Goal: Complete application form

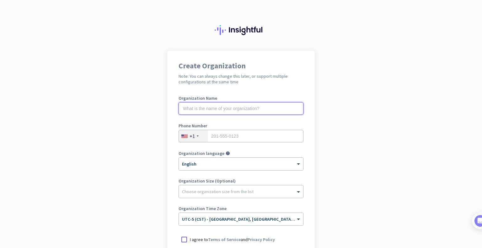
click at [184, 108] on input "text" at bounding box center [241, 108] width 125 height 13
type input "Gosincro"
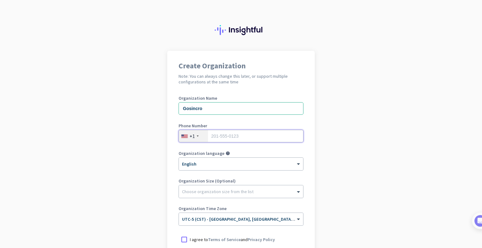
click at [222, 138] on input "tel" at bounding box center [241, 136] width 125 height 13
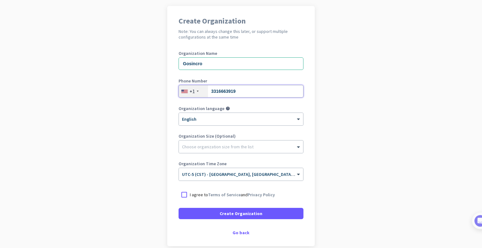
scroll to position [45, 0]
type input "3316663919"
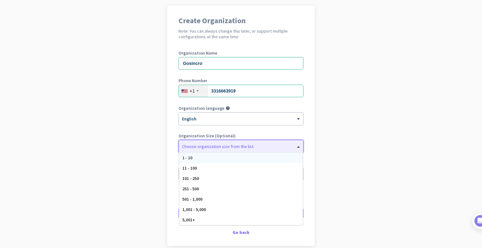
click at [204, 148] on div "Choose organization size from the list" at bounding box center [218, 147] width 72 height 6
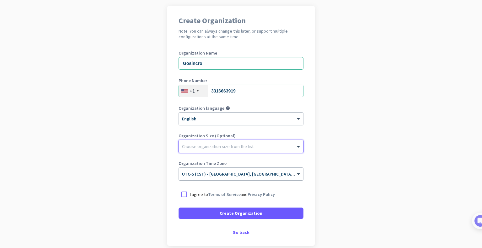
click at [220, 176] on span "UTC-5 (CST) - [GEOGRAPHIC_DATA], [GEOGRAPHIC_DATA], [GEOGRAPHIC_DATA], [GEOGRAP…" at bounding box center [280, 174] width 196 height 6
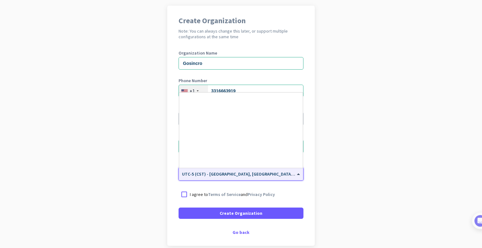
scroll to position [321, 0]
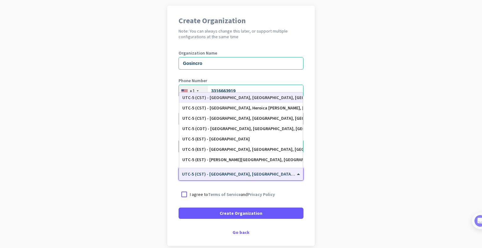
type input "c"
click at [223, 97] on div "UTC-5 (CST) - [GEOGRAPHIC_DATA], [GEOGRAPHIC_DATA], [GEOGRAPHIC_DATA], [GEOGRAP…" at bounding box center [240, 97] width 117 height 5
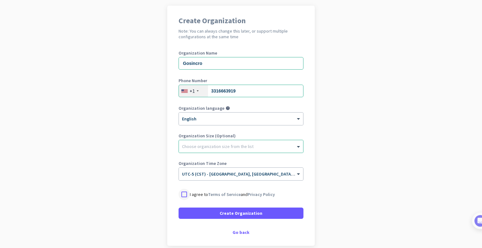
click at [184, 194] on div at bounding box center [184, 194] width 11 height 11
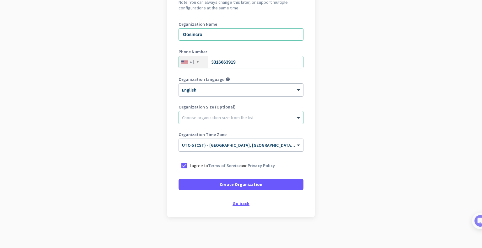
click at [240, 203] on div "Go back" at bounding box center [241, 203] width 125 height 4
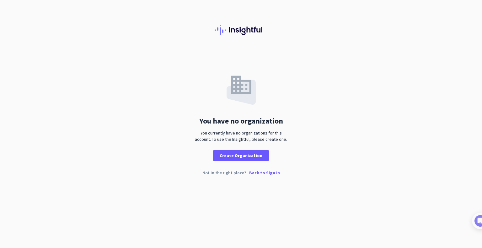
click at [263, 172] on p "Back to Sign In" at bounding box center [264, 173] width 31 height 4
